Goal: Task Accomplishment & Management: Manage account settings

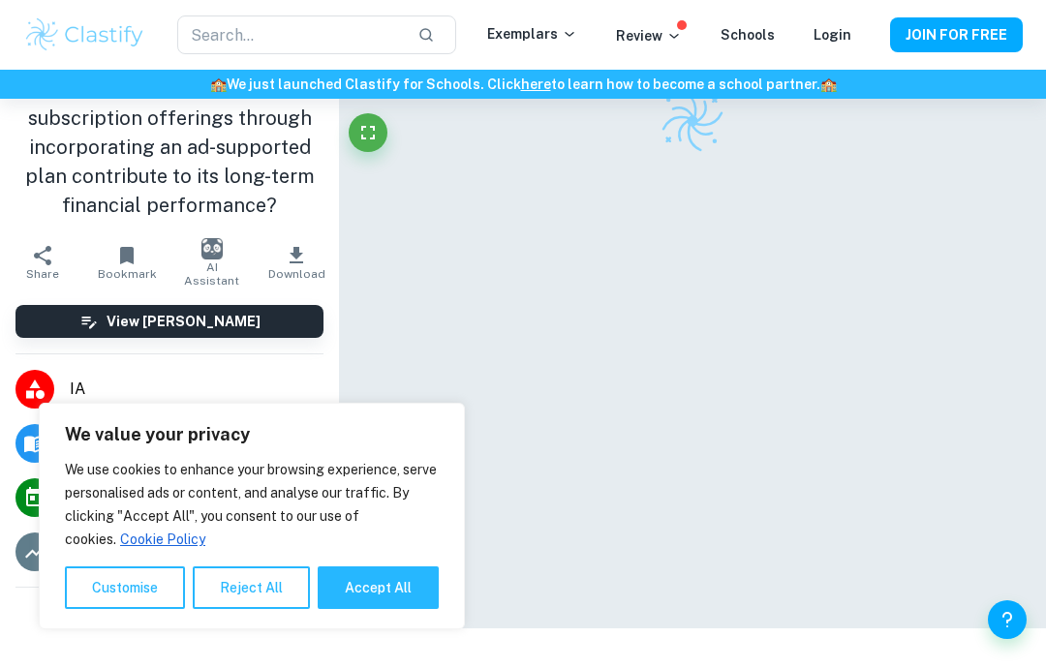
click at [389, 608] on button "Accept All" at bounding box center [378, 587] width 121 height 43
checkbox input "true"
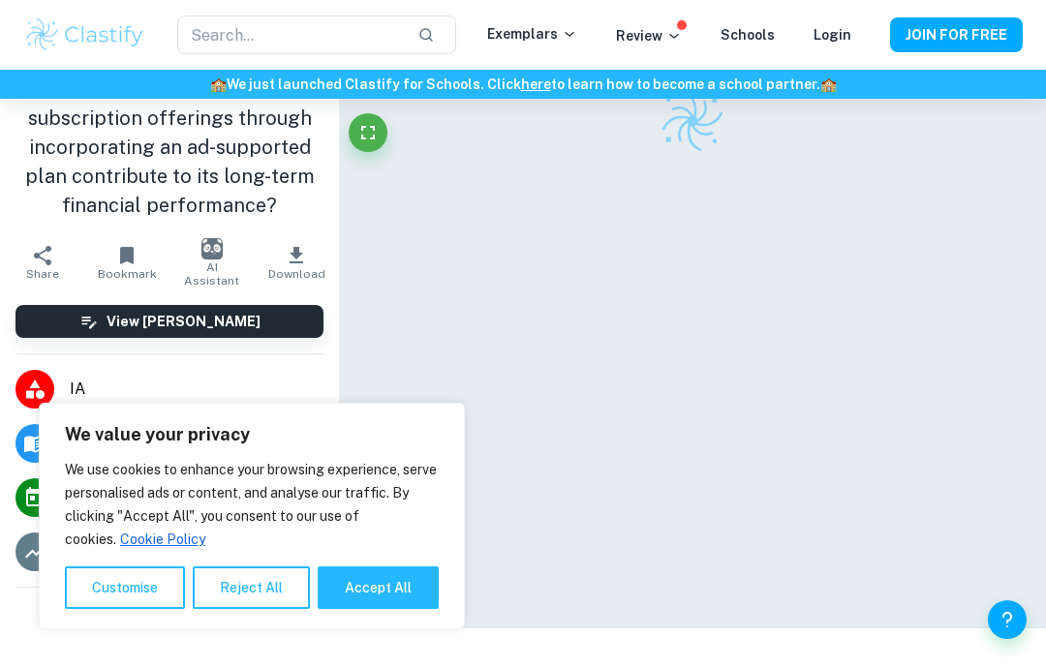
checkbox input "true"
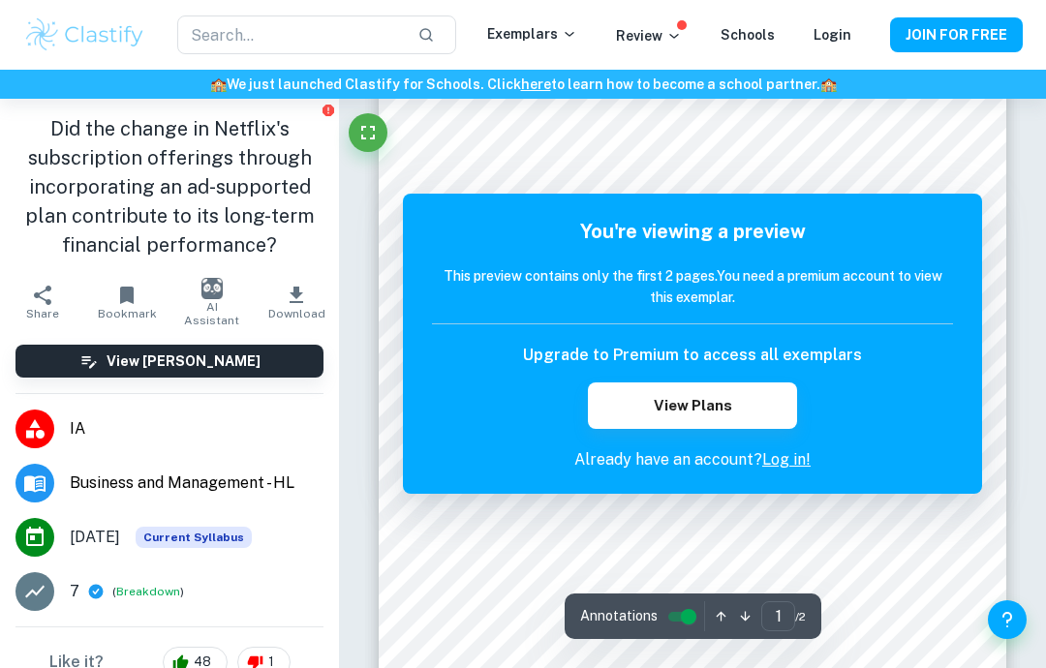
scroll to position [83, 0]
click at [782, 455] on link "Log in!" at bounding box center [786, 459] width 48 height 18
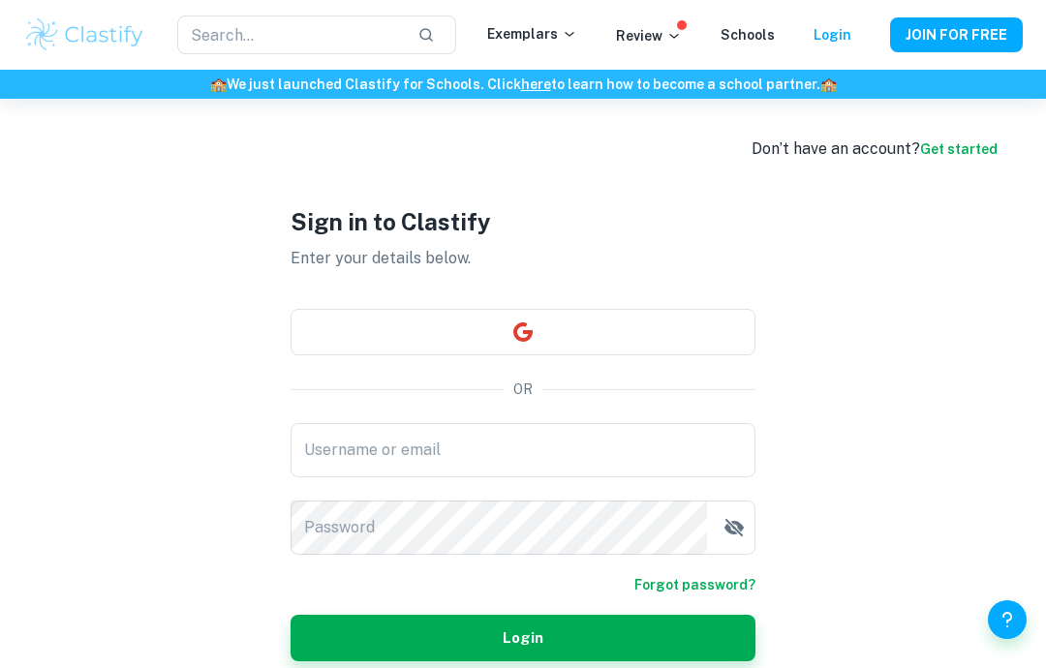
click at [726, 355] on button "button" at bounding box center [522, 332] width 465 height 46
click at [604, 355] on button "button" at bounding box center [522, 332] width 465 height 46
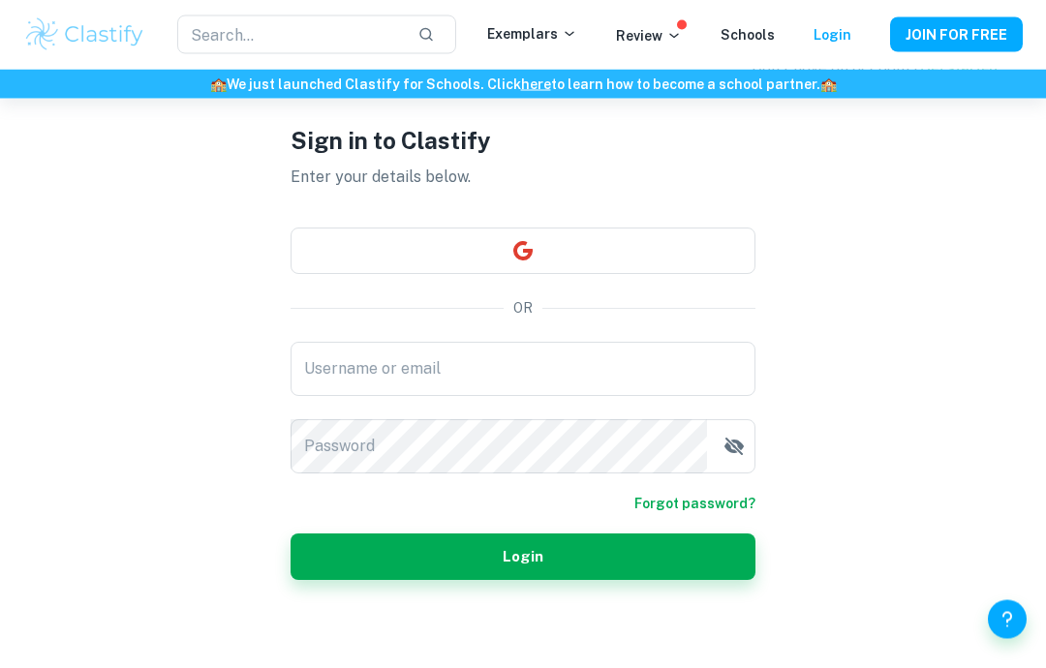
scroll to position [99, 0]
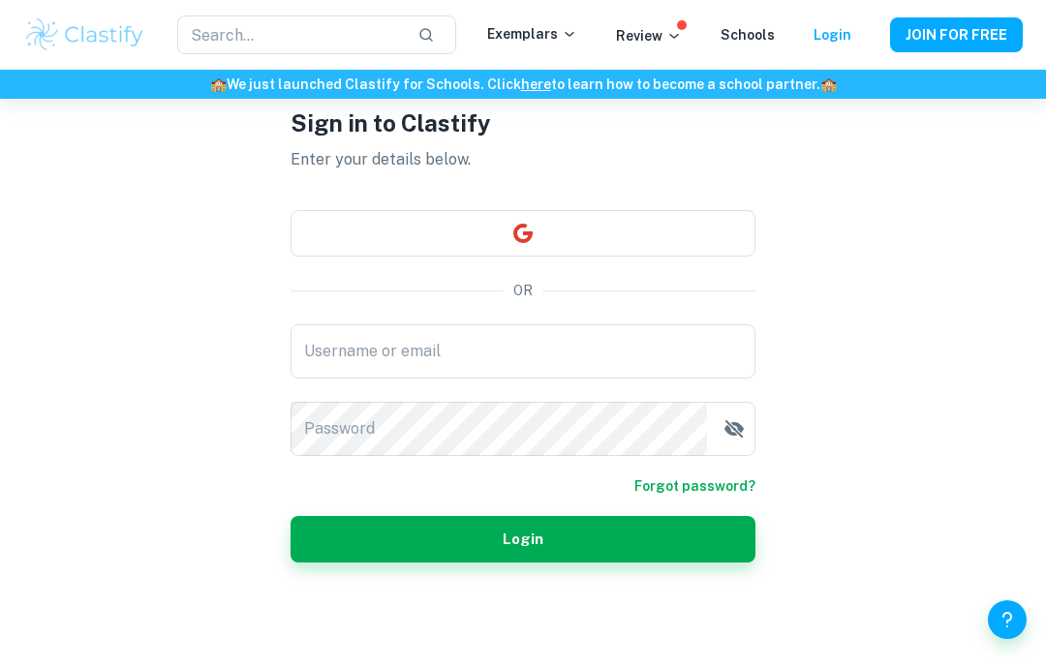
click at [318, 379] on div "Username or email Username or email" at bounding box center [522, 351] width 465 height 54
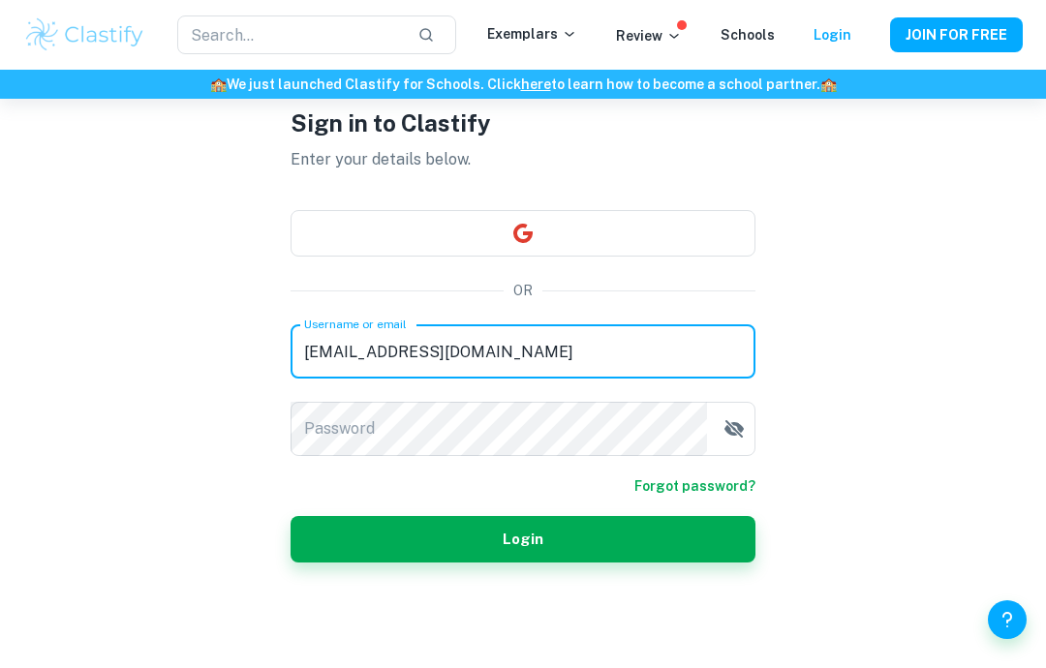
type input "[EMAIL_ADDRESS][DOMAIN_NAME]"
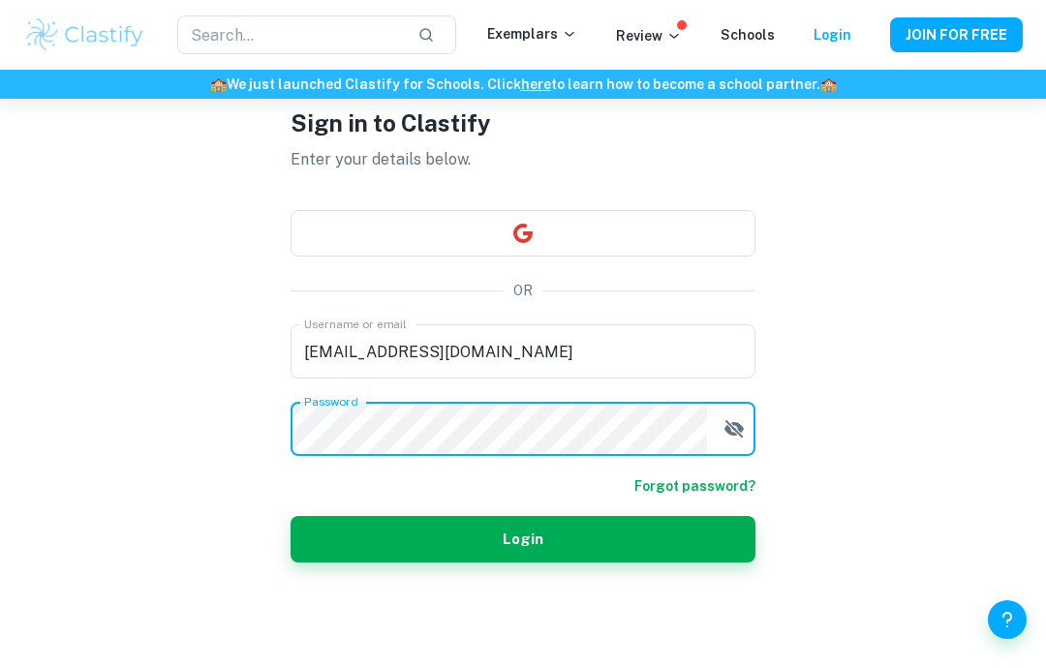
click at [652, 562] on button "Login" at bounding box center [522, 539] width 465 height 46
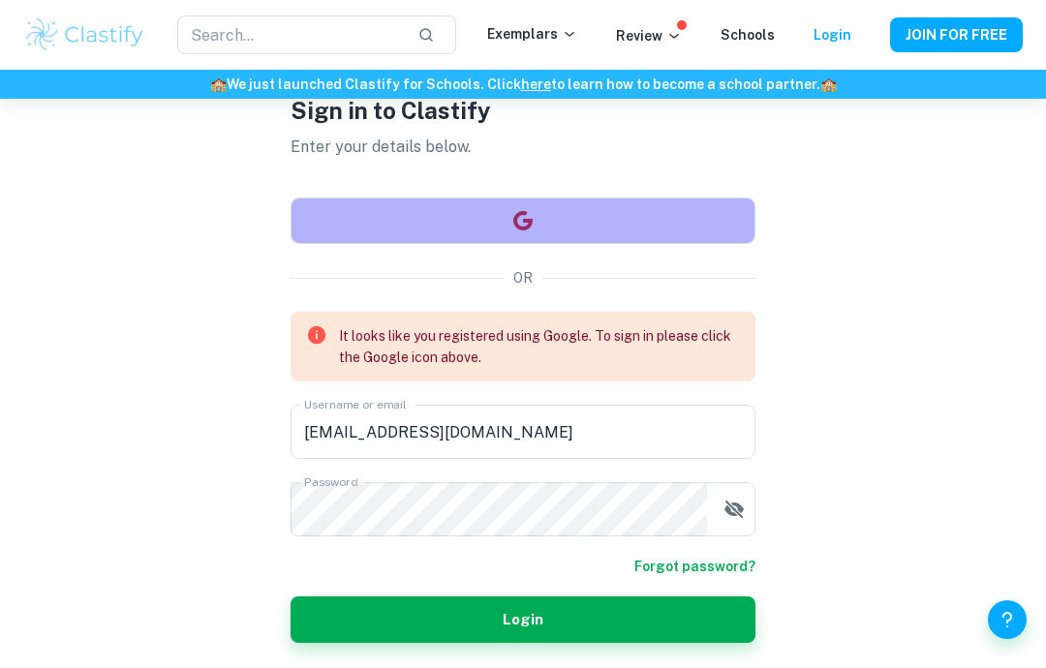
scroll to position [176, 0]
